Goal: Transaction & Acquisition: Purchase product/service

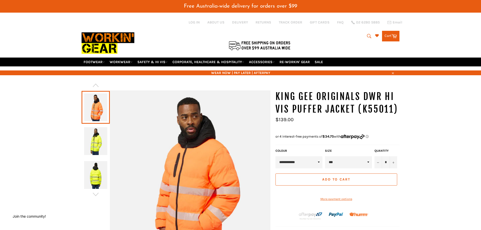
click at [368, 33] on icon "submit" at bounding box center [369, 36] width 6 height 6
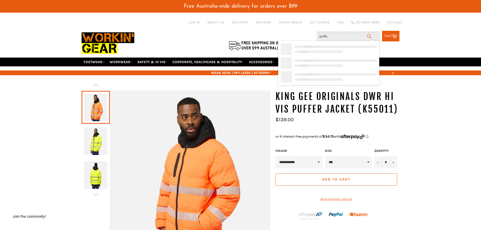
type input "puffer"
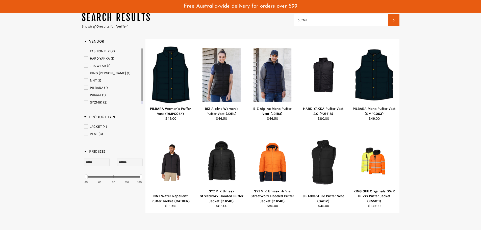
scroll to position [88, 0]
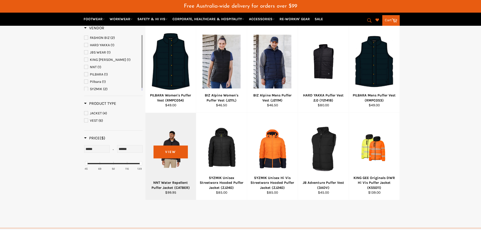
click at [172, 185] on div "NNT Water Repellent Puffer Jacket (CATBER)" at bounding box center [170, 185] width 44 height 10
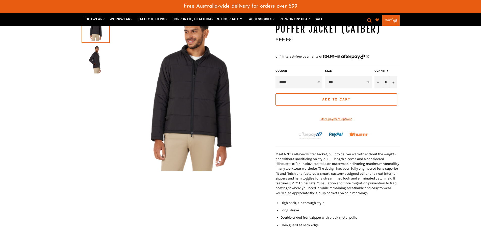
scroll to position [50, 0]
